Goal: Information Seeking & Learning: Learn about a topic

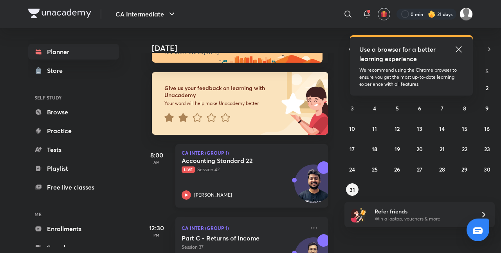
scroll to position [26, 0]
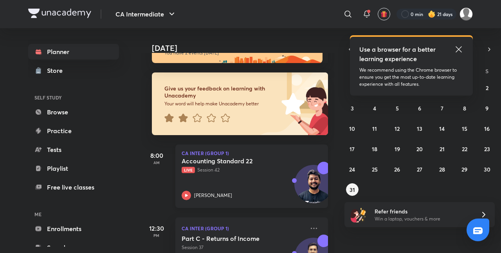
click at [235, 170] on p "Live Session 42" at bounding box center [243, 169] width 123 height 7
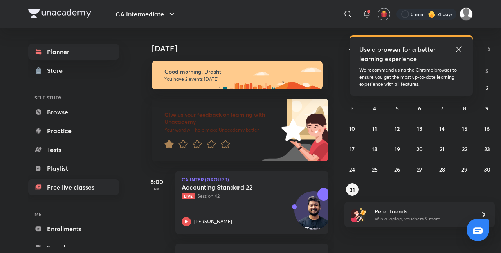
click at [112, 183] on link "Free live classes" at bounding box center [73, 187] width 91 height 16
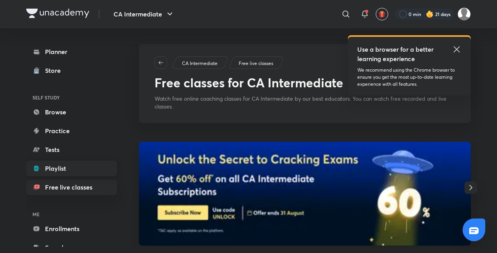
click at [62, 170] on link "Playlist" at bounding box center [71, 169] width 91 height 16
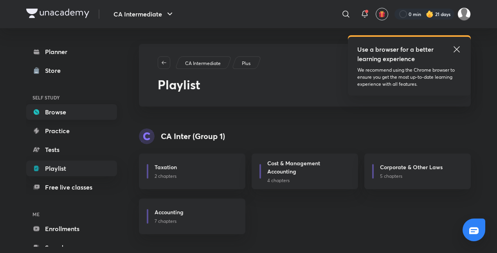
click at [52, 112] on link "Browse" at bounding box center [71, 112] width 91 height 16
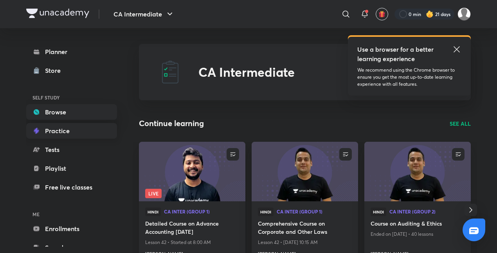
click at [56, 135] on link "Practice" at bounding box center [71, 131] width 91 height 16
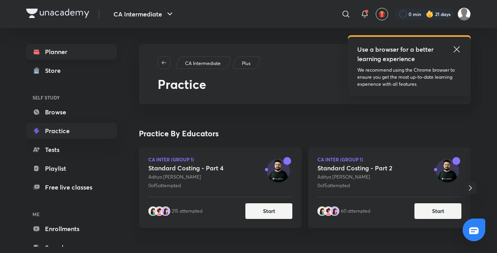
click at [54, 51] on link "Planner" at bounding box center [71, 52] width 91 height 16
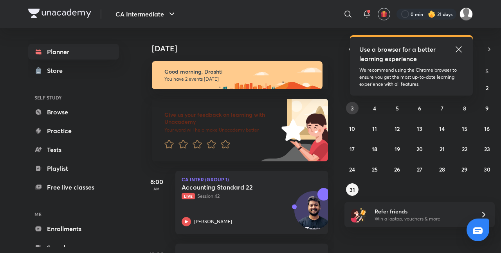
click at [351, 106] on abbr "3" at bounding box center [352, 108] width 3 height 7
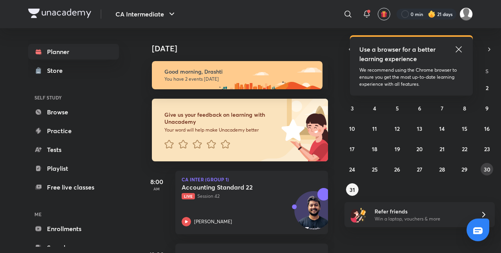
click at [488, 164] on button "30" at bounding box center [487, 169] width 13 height 13
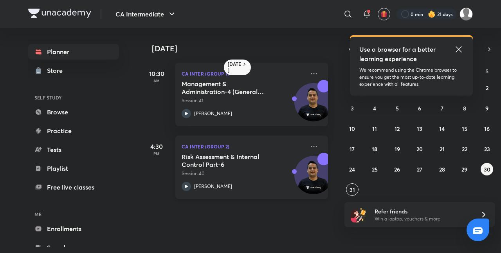
click at [229, 173] on p "Session 40" at bounding box center [243, 173] width 123 height 7
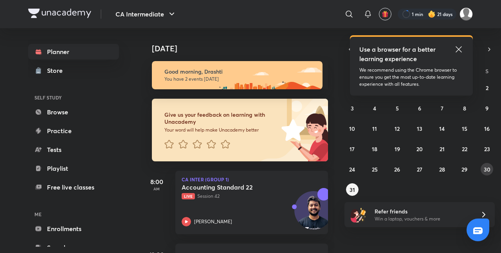
click at [484, 171] on abbr "30" at bounding box center [487, 169] width 7 height 7
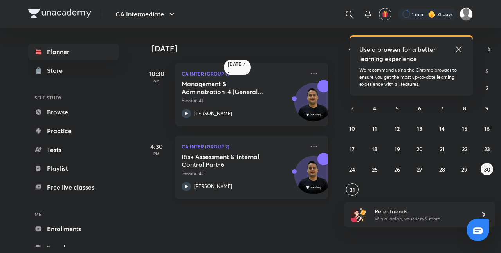
click at [254, 161] on h5 "Risk Assessment & Internal Control Part-6" at bounding box center [230, 161] width 97 height 16
click at [252, 97] on p "Session 41" at bounding box center [243, 100] width 123 height 7
